Goal: Information Seeking & Learning: Compare options

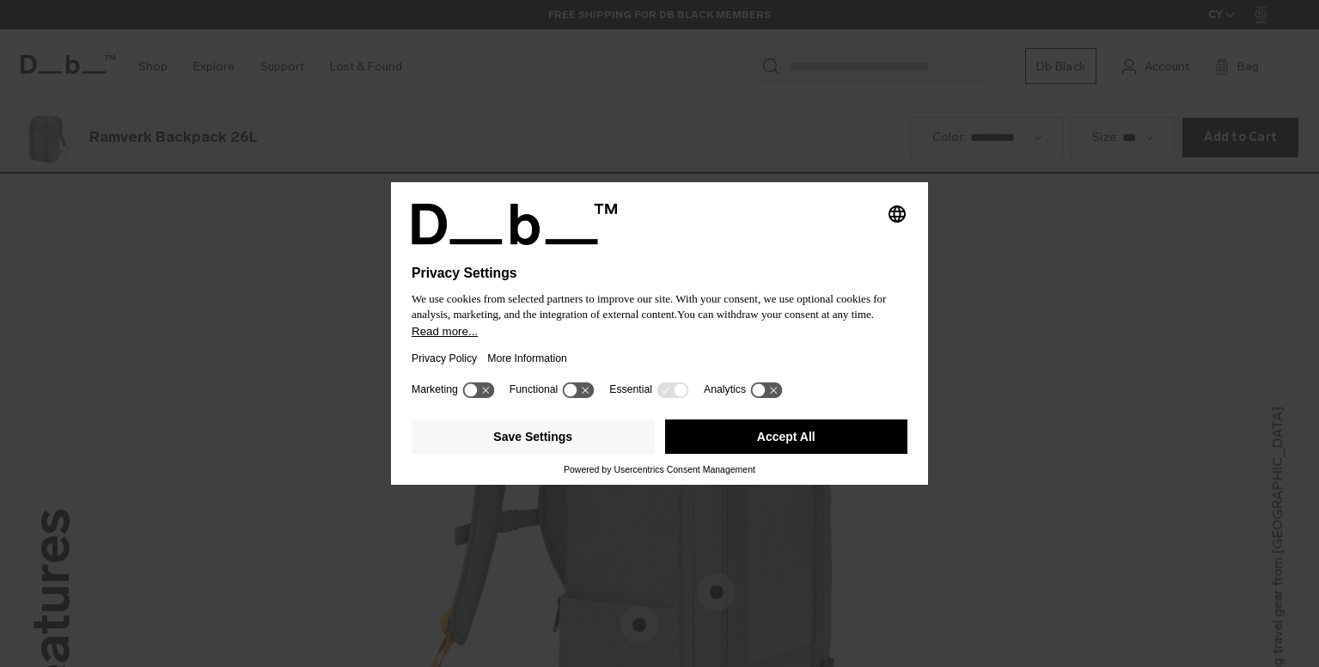
scroll to position [2001, 0]
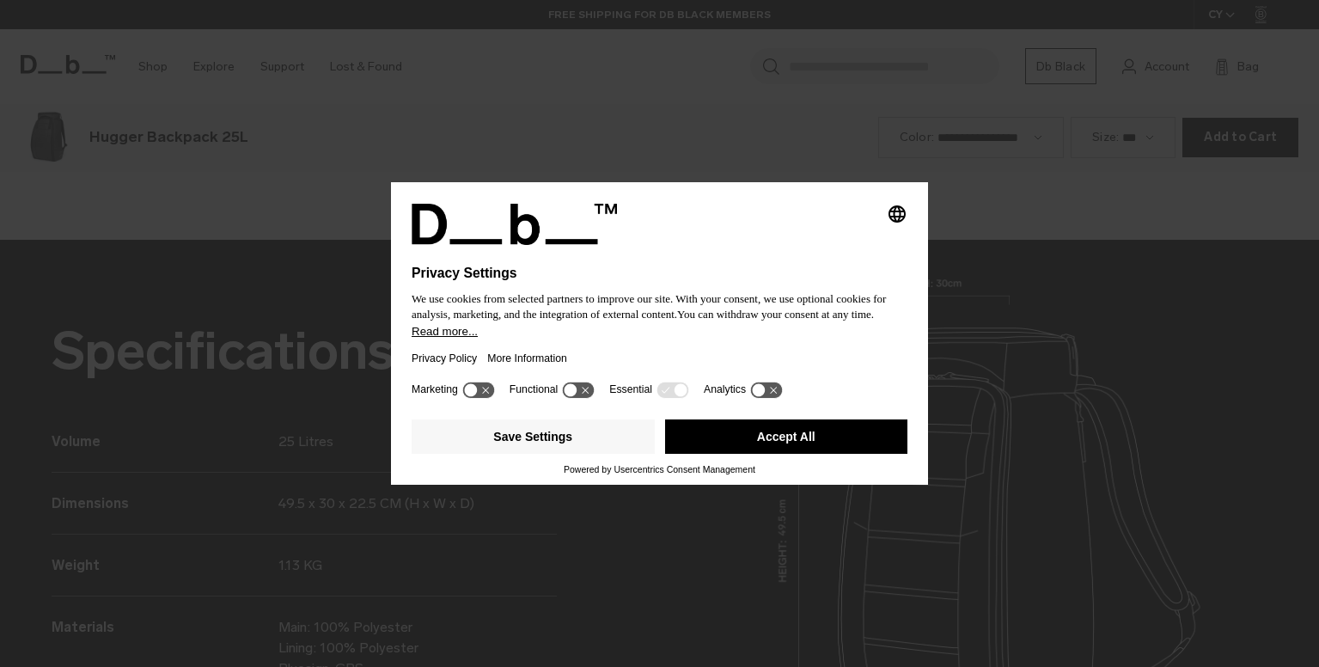
scroll to position [2001, 0]
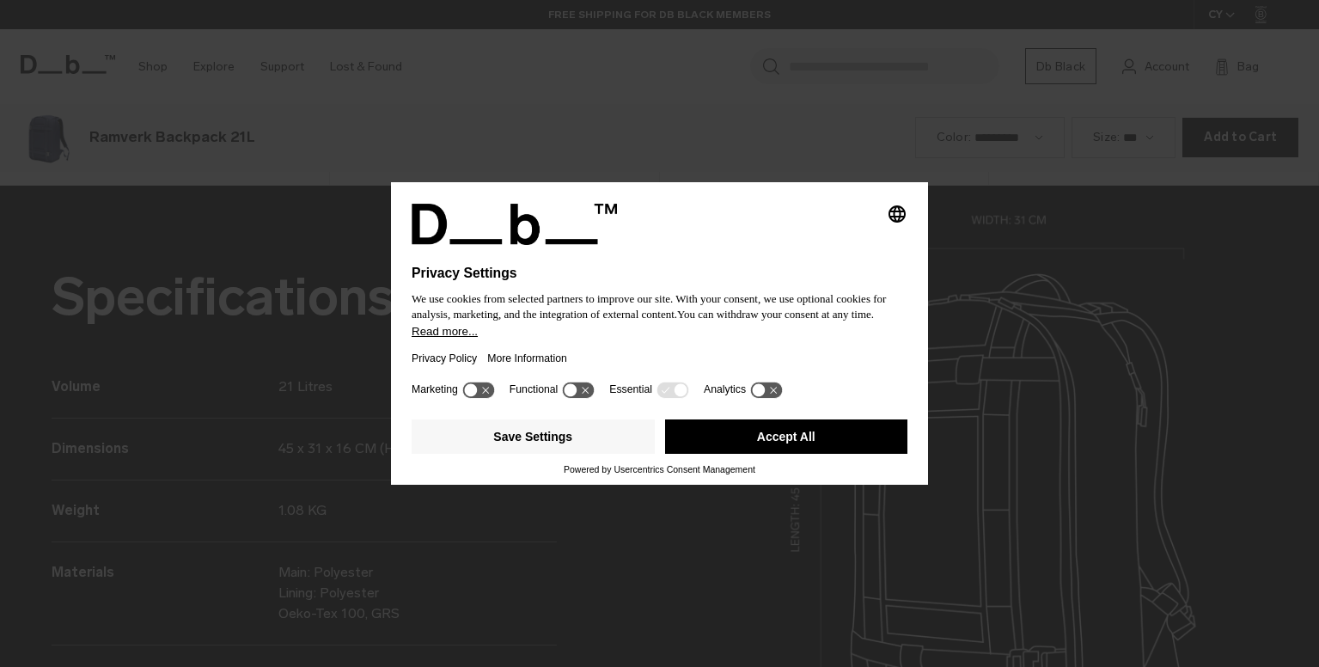
scroll to position [2001, 0]
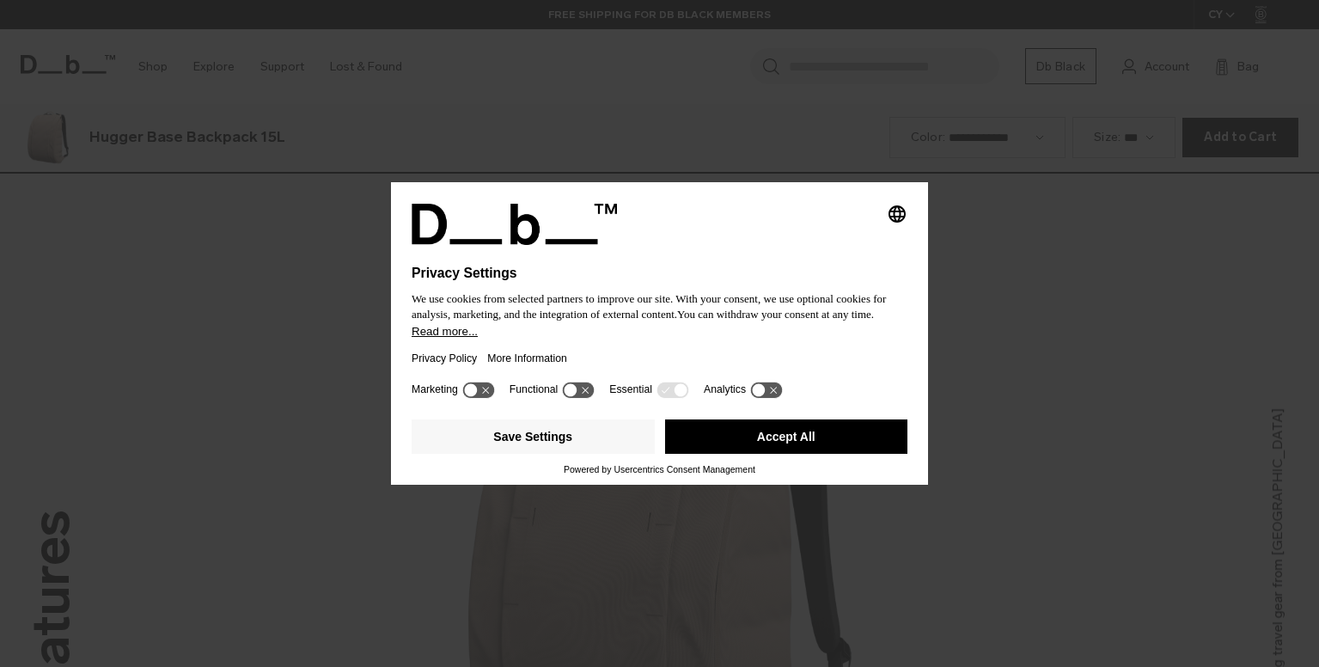
scroll to position [2001, 0]
